Goal: Information Seeking & Learning: Get advice/opinions

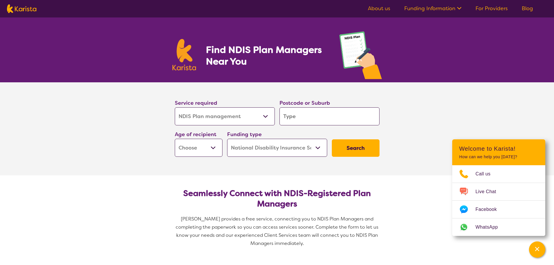
select select "NDIS Plan management"
select select "NDIS"
select select "NDIS Plan management"
select select "NDIS"
click at [310, 118] on input "search" at bounding box center [330, 116] width 100 height 18
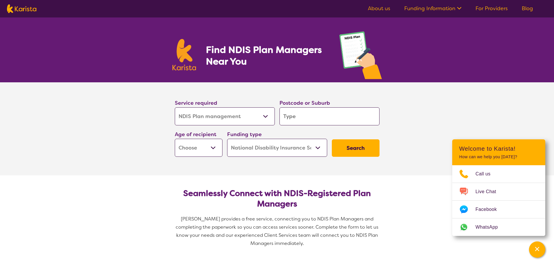
type input "4670"
click at [442, 94] on section "Service required Allied Health Assistant Assessment ([MEDICAL_DATA] or [MEDICAL…" at bounding box center [277, 128] width 554 height 93
click at [212, 149] on select "Early Childhood - 0 to 9 Child - 10 to 11 Adolescent - 12 to 17 Adult - 18 to 6…" at bounding box center [199, 148] width 48 height 18
select select "AD"
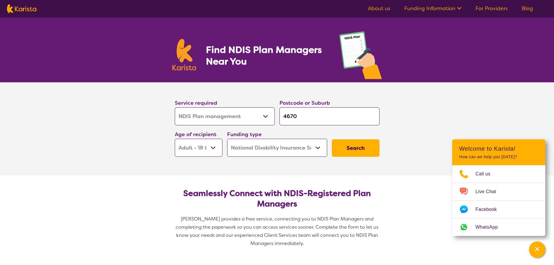
click at [175, 139] on select "Early Childhood - 0 to 9 Child - 10 to 11 Adolescent - 12 to 17 Adult - 18 to 6…" at bounding box center [199, 148] width 48 height 18
select select "AD"
click at [358, 143] on button "Search" at bounding box center [356, 147] width 48 height 17
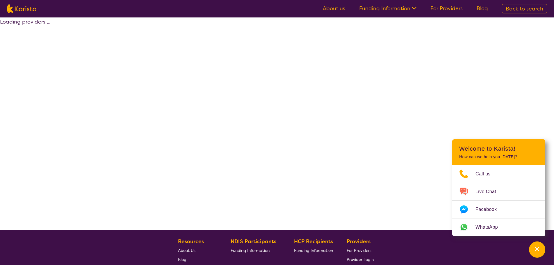
select select "by_score"
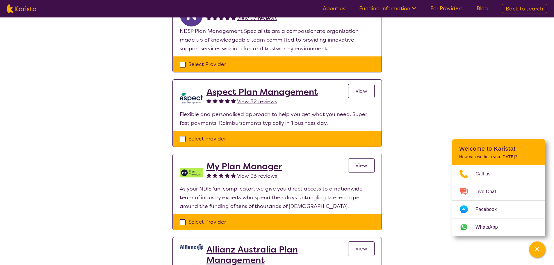
scroll to position [388, 0]
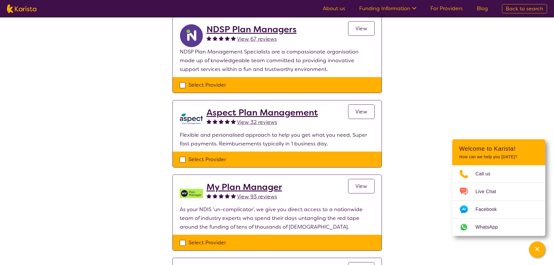
click at [357, 186] on span "View" at bounding box center [362, 186] width 12 height 7
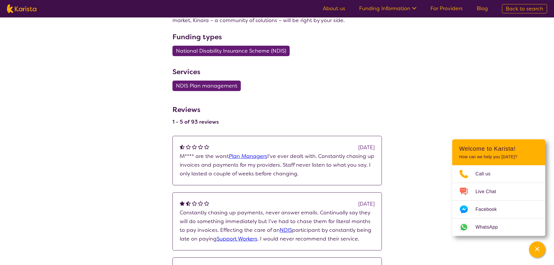
scroll to position [330, 0]
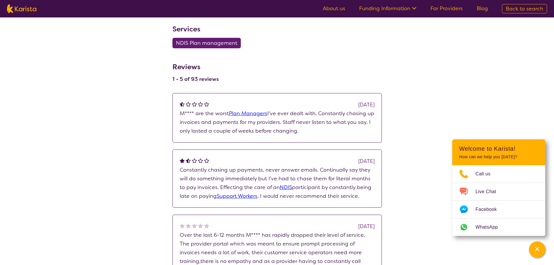
select select "by_score"
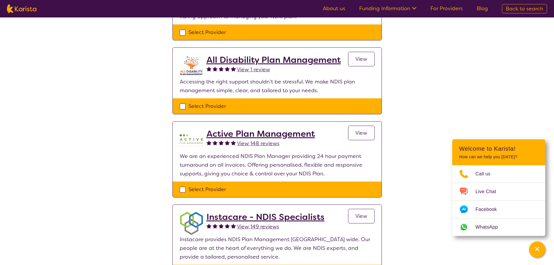
scroll to position [97, 0]
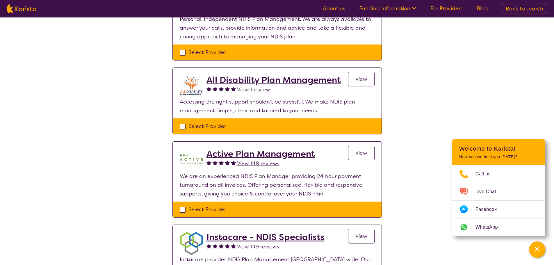
click at [253, 156] on h2 "Active Plan Management" at bounding box center [261, 154] width 109 height 10
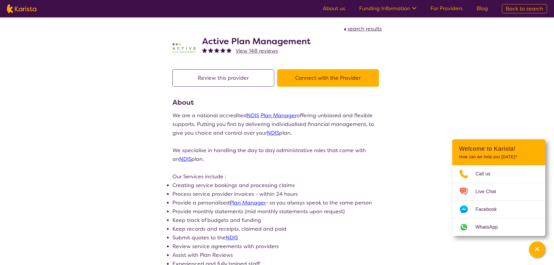
click at [327, 78] on button "Connect with the Provider" at bounding box center [328, 77] width 102 height 17
